Goal: Task Accomplishment & Management: Use online tool/utility

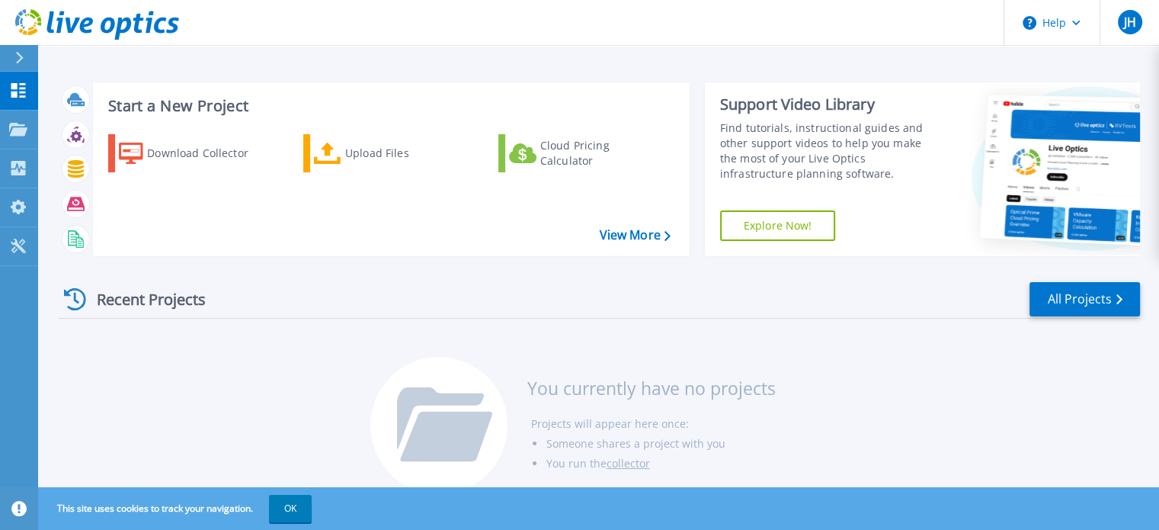
scroll to position [24, 0]
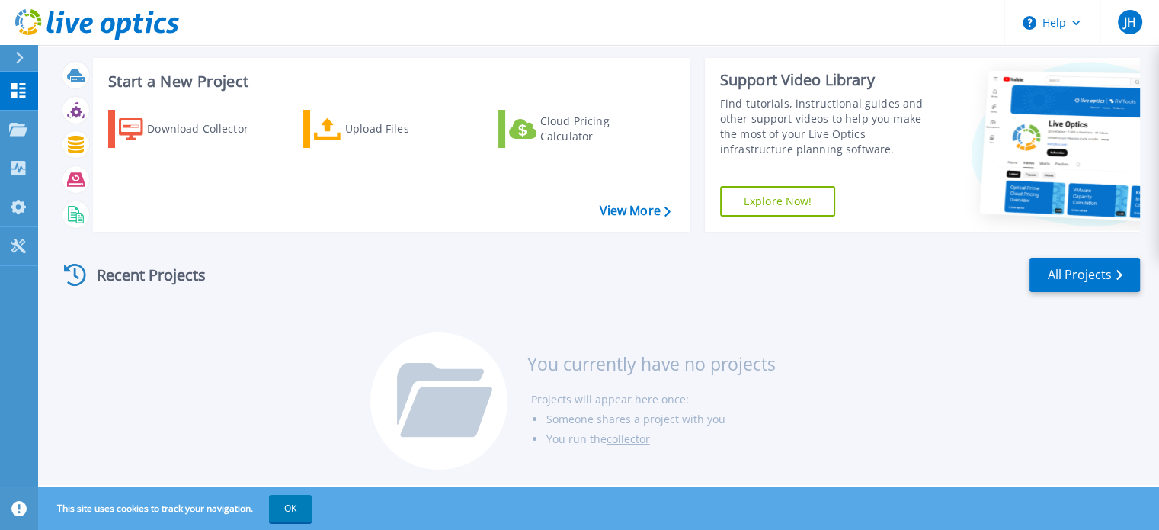
drag, startPoint x: 463, startPoint y: 48, endPoint x: 421, endPoint y: 36, distance: 43.6
drag, startPoint x: 421, startPoint y: 36, endPoint x: 401, endPoint y: 27, distance: 22.2
click at [401, 27] on header "Help JH End User Jonathan Hunt-Augustine jhunt@unitrends.com Kaseya My Profile …" at bounding box center [579, 23] width 1159 height 46
click at [19, 130] on icon at bounding box center [18, 129] width 18 height 13
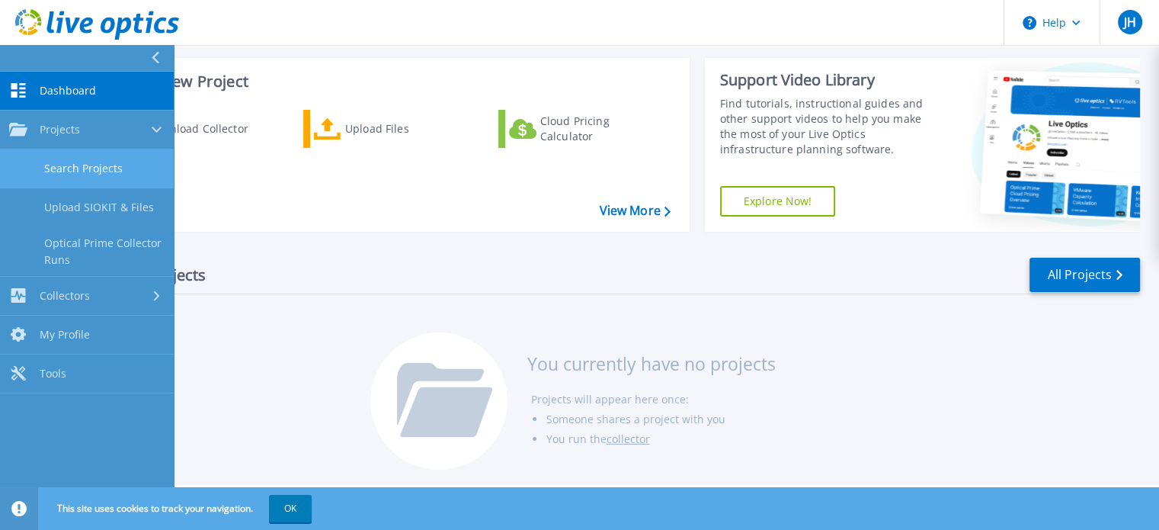
click at [97, 173] on link "Search Projects" at bounding box center [87, 168] width 174 height 39
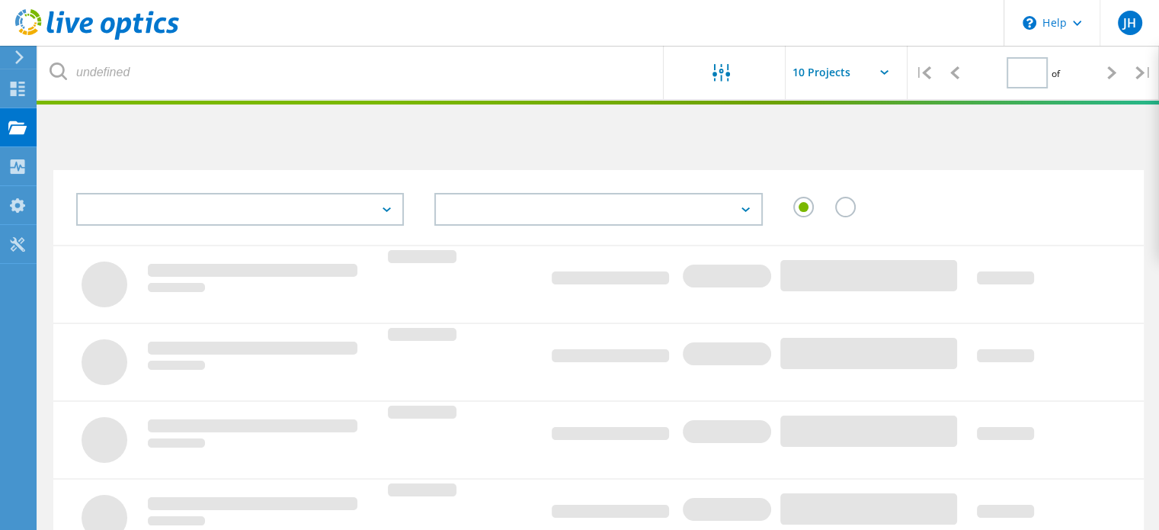
type input "1"
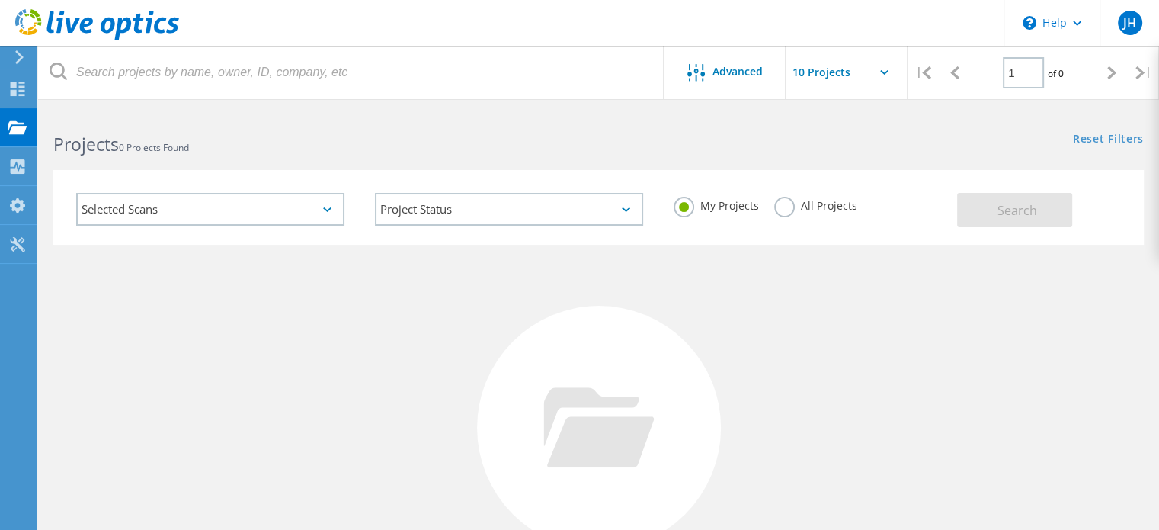
click at [203, 207] on div "Selected Scans" at bounding box center [210, 209] width 268 height 33
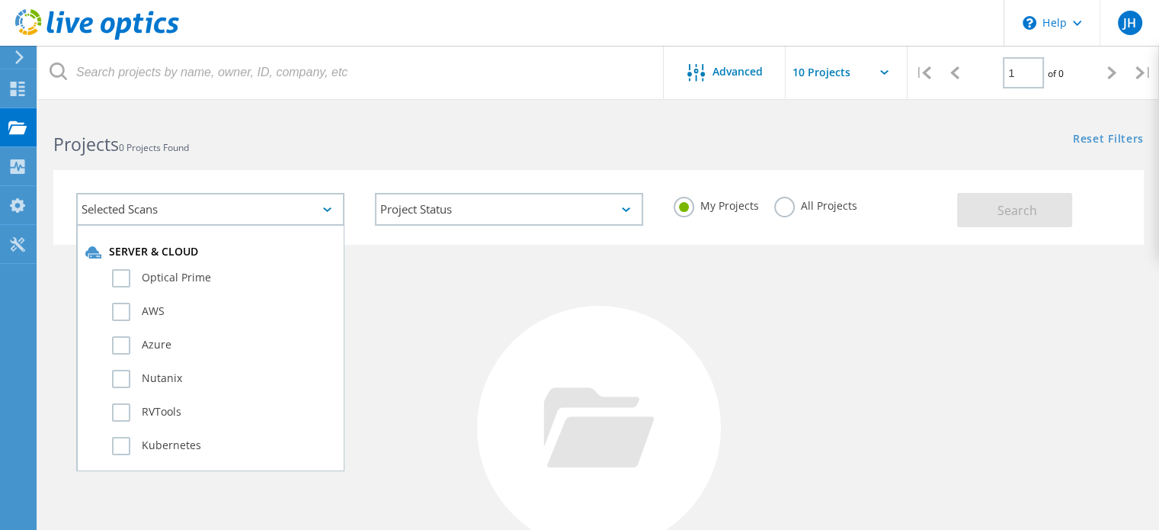
click at [419, 121] on div "Projects 0 Projects Found" at bounding box center [318, 130] width 560 height 40
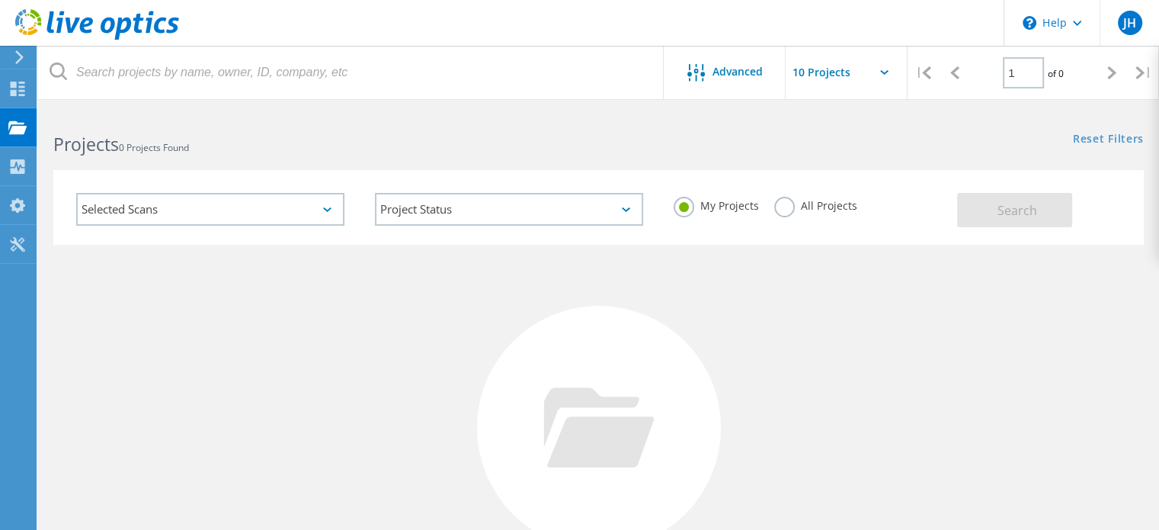
click at [789, 210] on label "All Projects" at bounding box center [815, 204] width 83 height 14
click at [0, 0] on input "All Projects" at bounding box center [0, 0] width 0 height 0
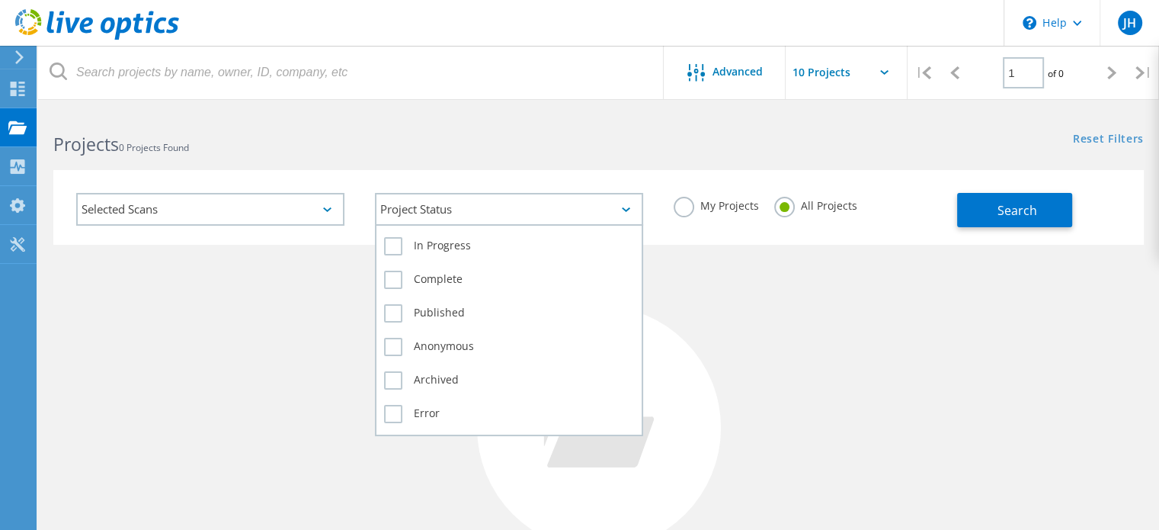
click at [446, 212] on div "Project Status" at bounding box center [509, 209] width 268 height 33
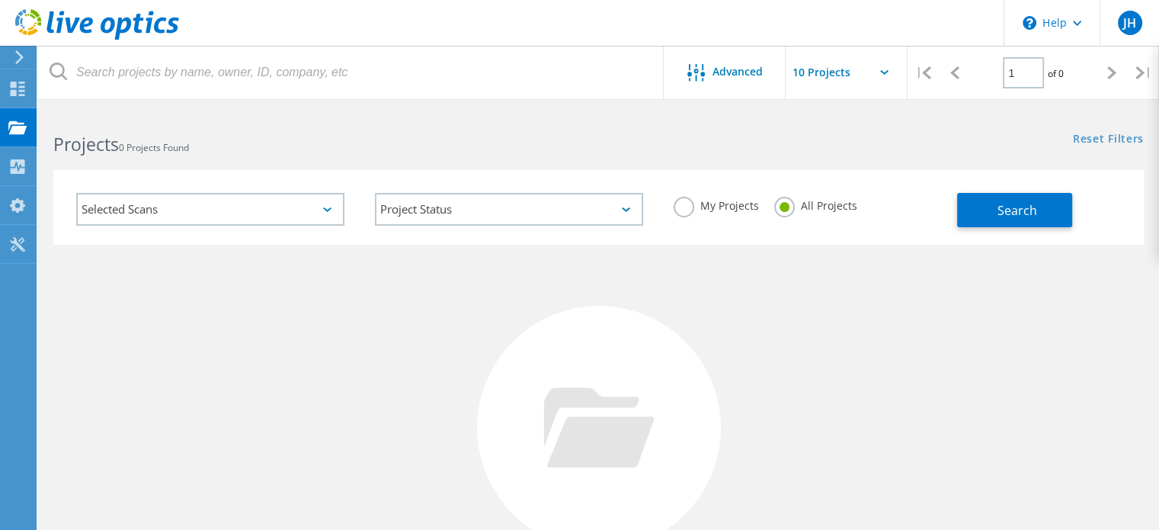
click at [271, 219] on div "Selected Scans" at bounding box center [210, 209] width 268 height 33
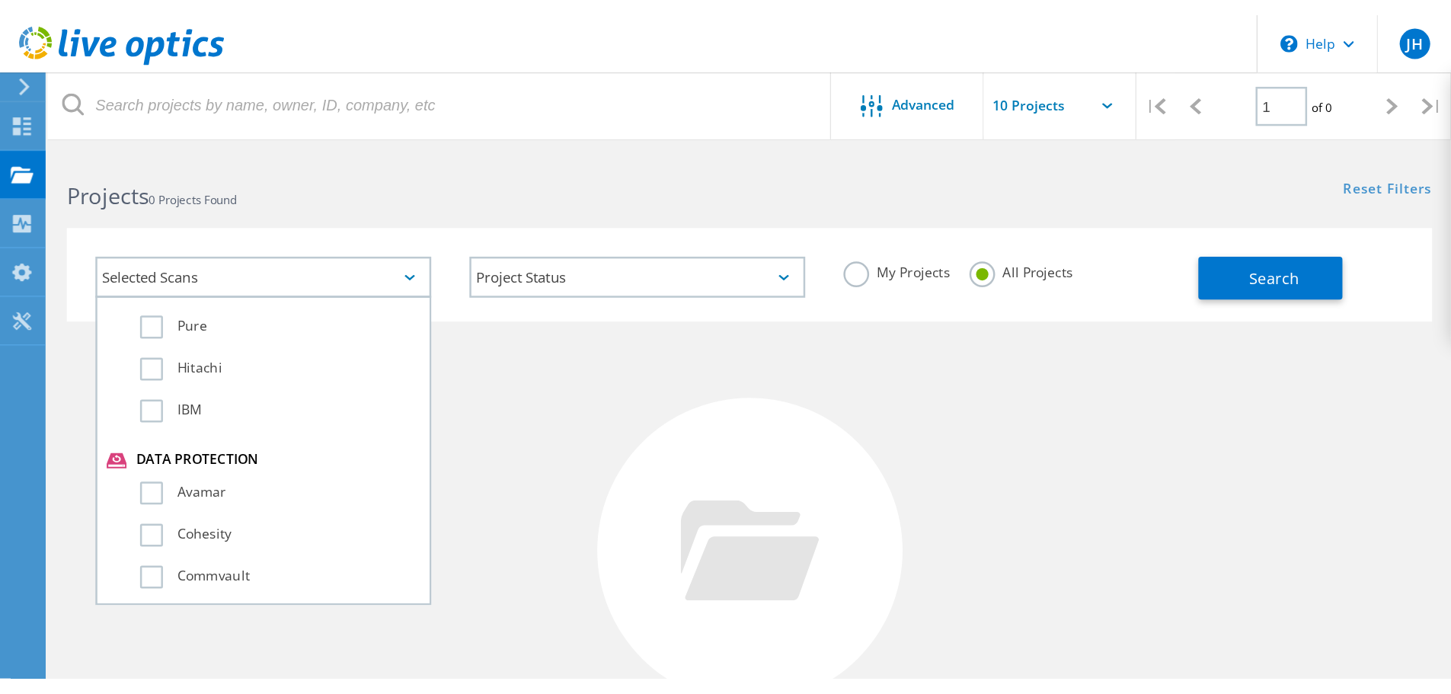
scroll to position [1050, 0]
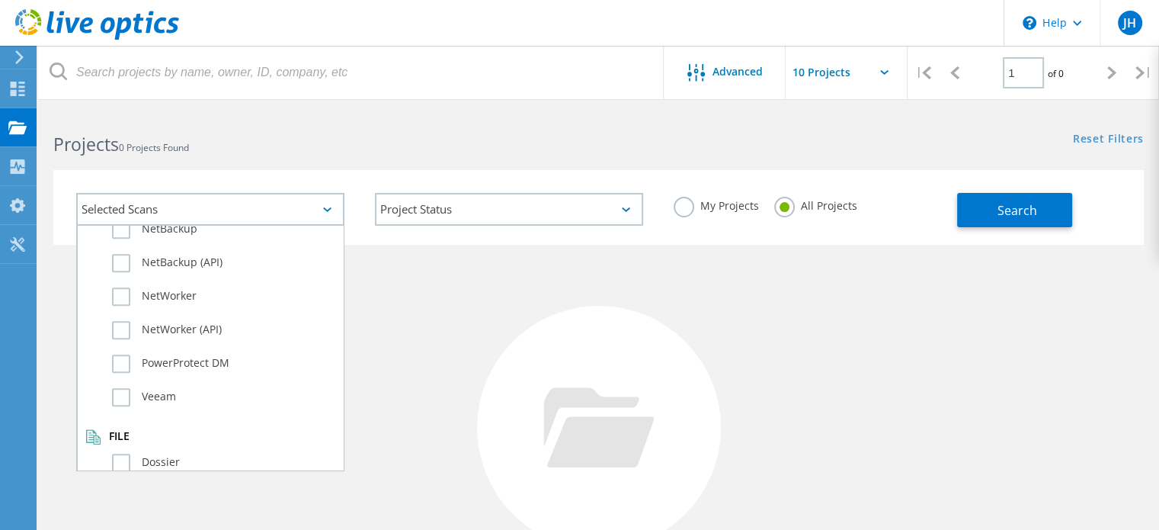
click at [411, 120] on div "Projects 0 Projects Found" at bounding box center [318, 130] width 560 height 40
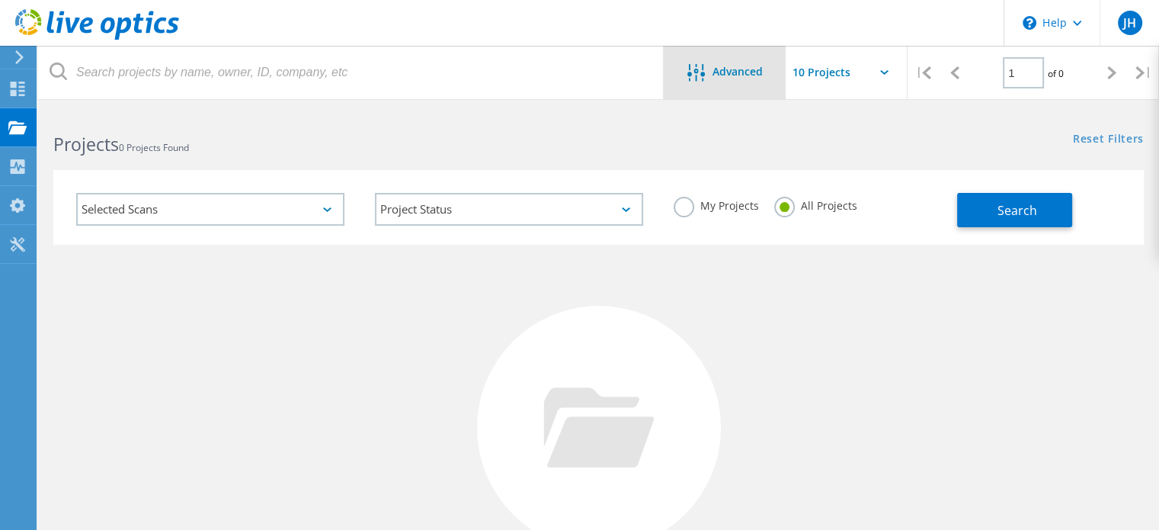
click at [744, 69] on span "Advanced" at bounding box center [737, 71] width 50 height 11
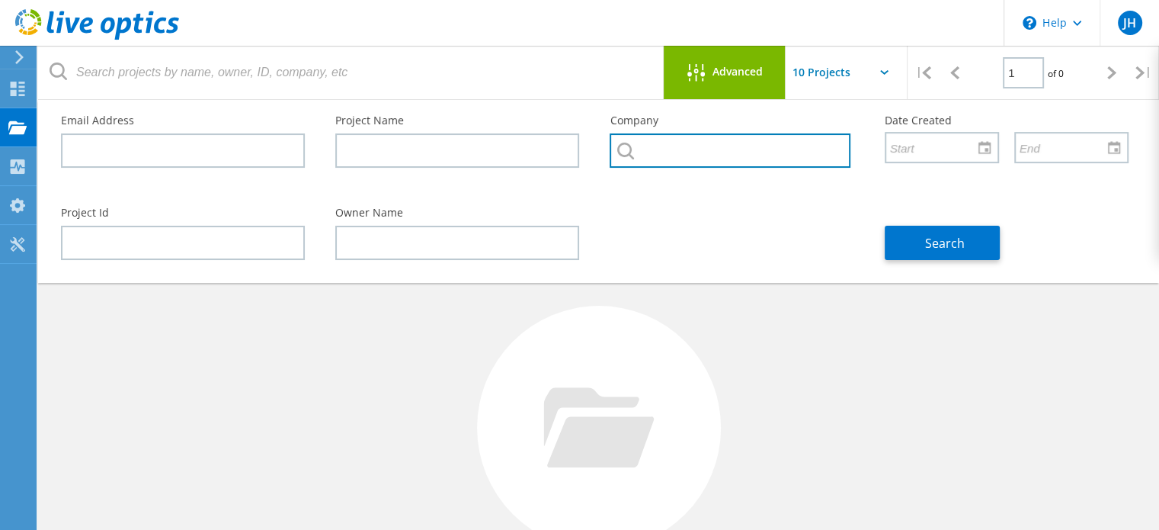
click at [670, 164] on input "text" at bounding box center [730, 150] width 240 height 34
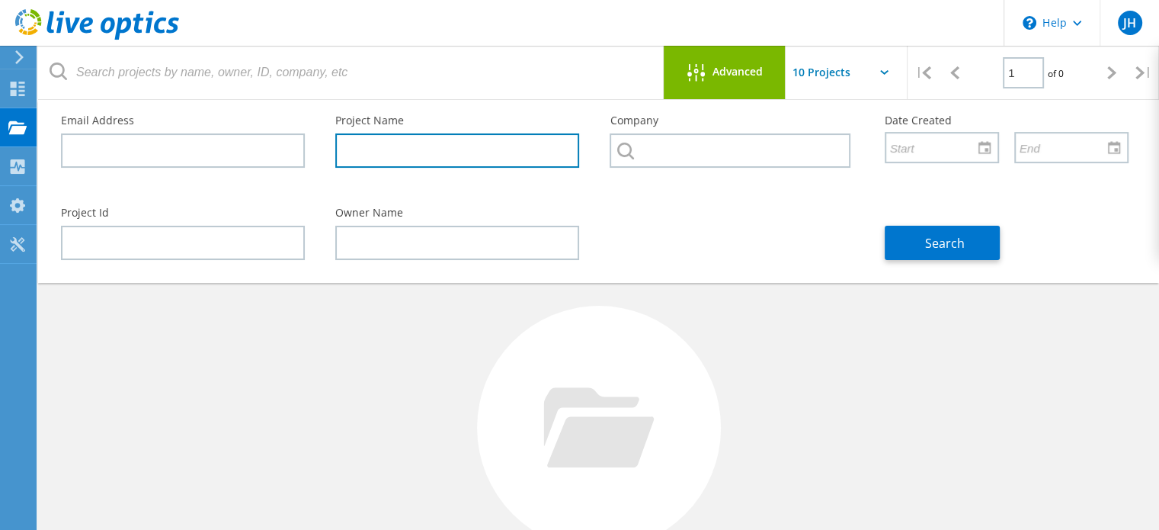
click at [511, 152] on input "text" at bounding box center [457, 150] width 244 height 34
click at [405, 162] on input "text" at bounding box center [457, 150] width 244 height 34
paste input "Aptarro"
type input "Aptarro"
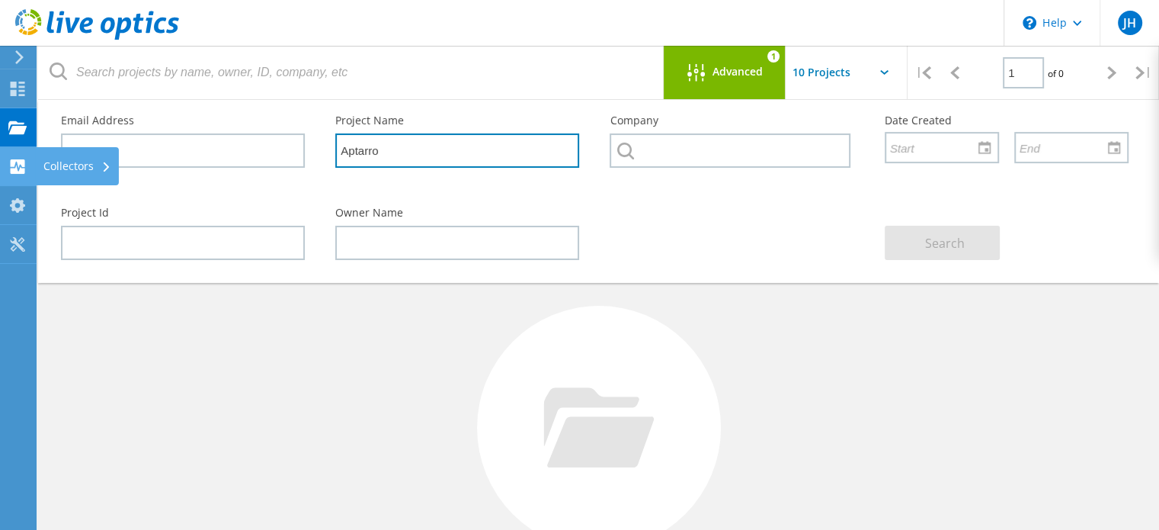
drag, startPoint x: 487, startPoint y: 155, endPoint x: 2, endPoint y: 155, distance: 485.4
click at [2, 155] on div "\n Help Explore Helpful Articles Contact Support JH End User [PERSON_NAME] [EMA…" at bounding box center [579, 405] width 1159 height 591
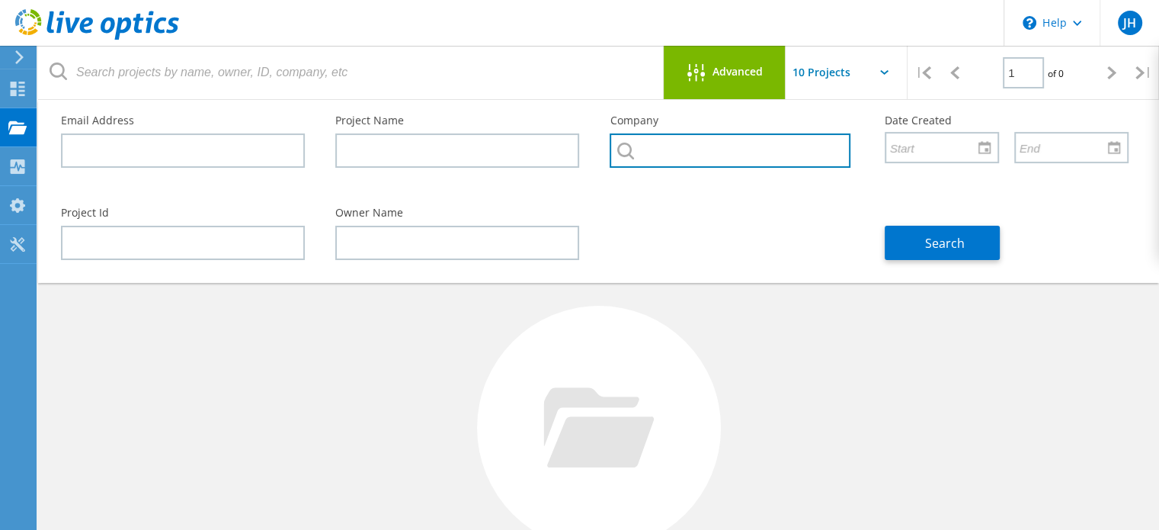
click at [706, 158] on input "text" at bounding box center [730, 150] width 240 height 34
paste input "Aptarro"
type input "Aptarro"
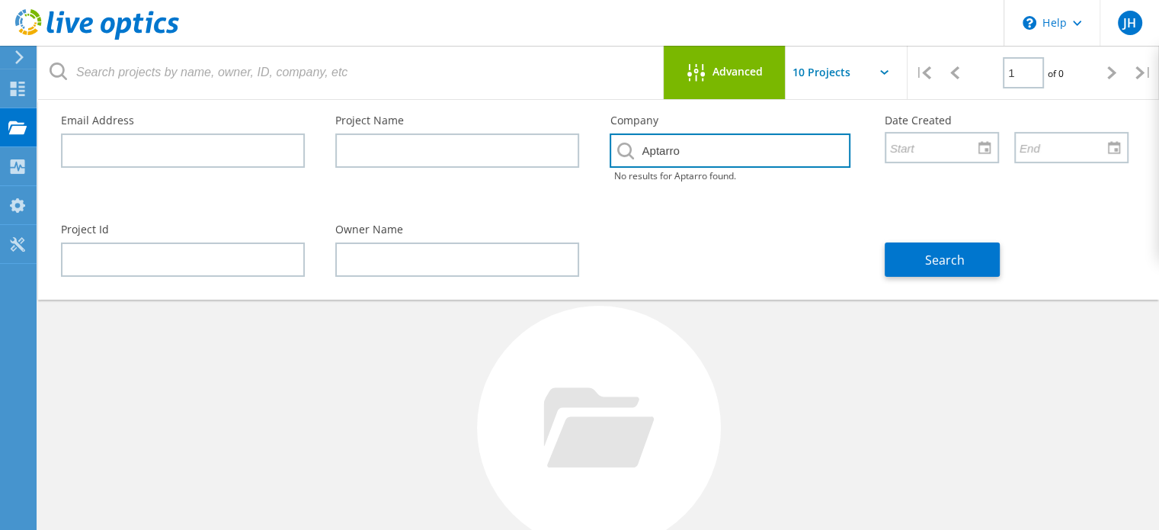
drag, startPoint x: 715, startPoint y: 161, endPoint x: 432, endPoint y: 161, distance: 282.7
click at [432, 161] on div "Email Address Project Name Company Aptarro No results for Aptarro found. Date C…" at bounding box center [595, 154] width 1098 height 109
